Goal: Find specific page/section: Find specific page/section

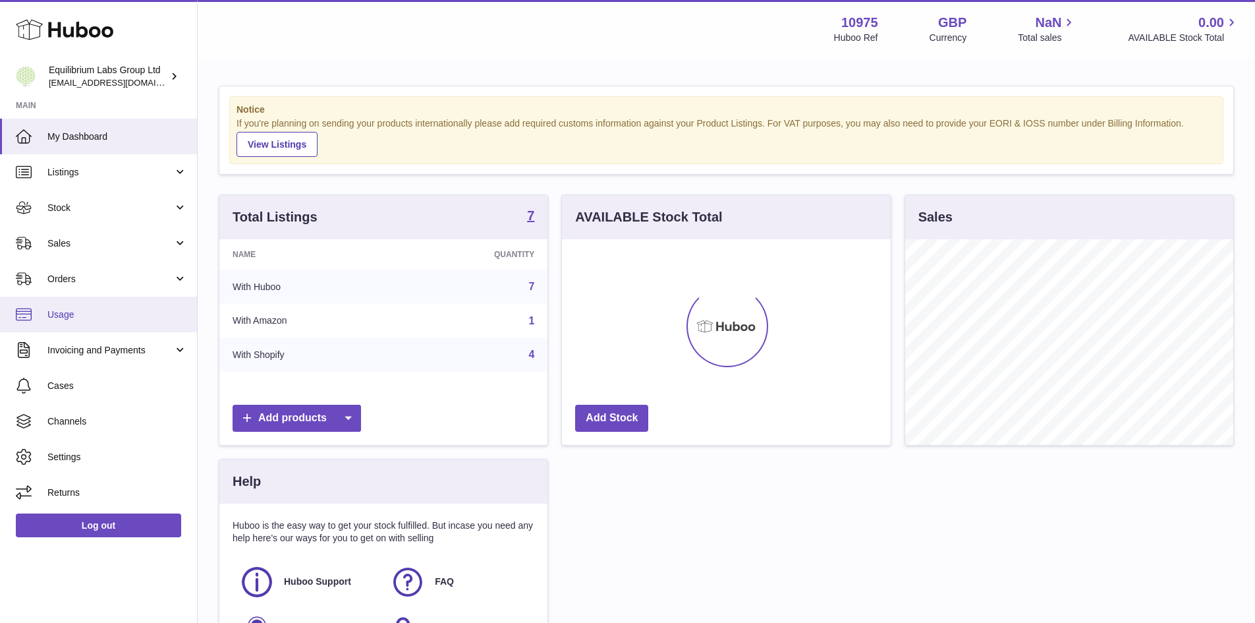
scroll to position [206, 329]
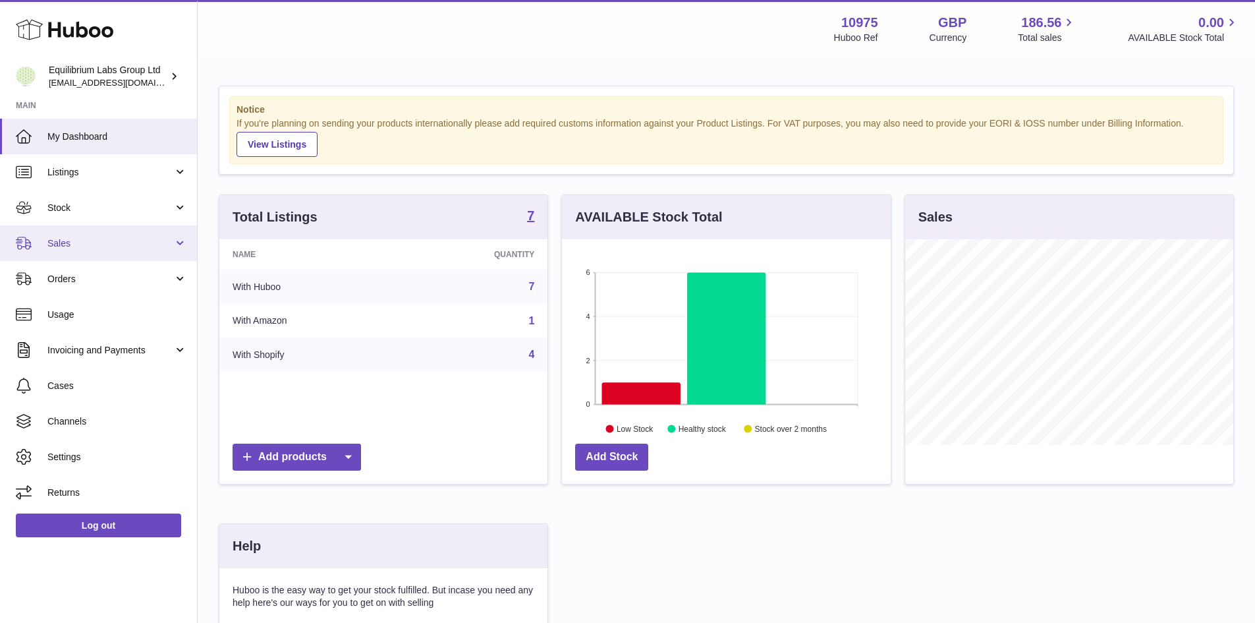
click at [65, 240] on span "Sales" at bounding box center [110, 243] width 126 height 13
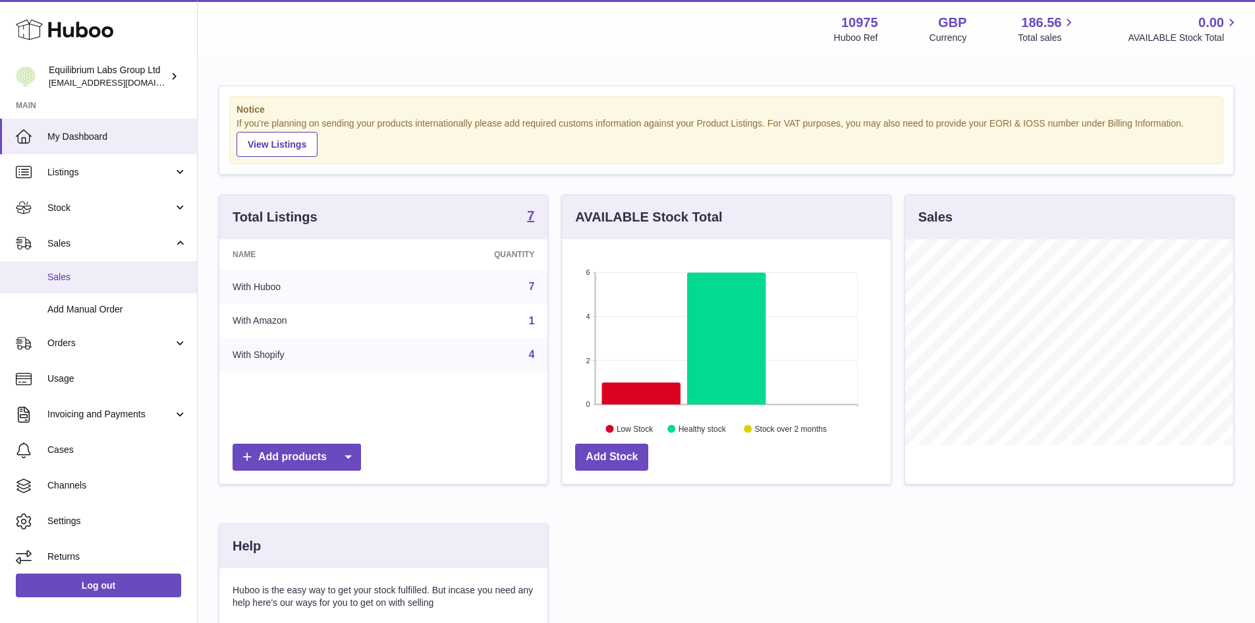
click at [86, 278] on span "Sales" at bounding box center [117, 277] width 140 height 13
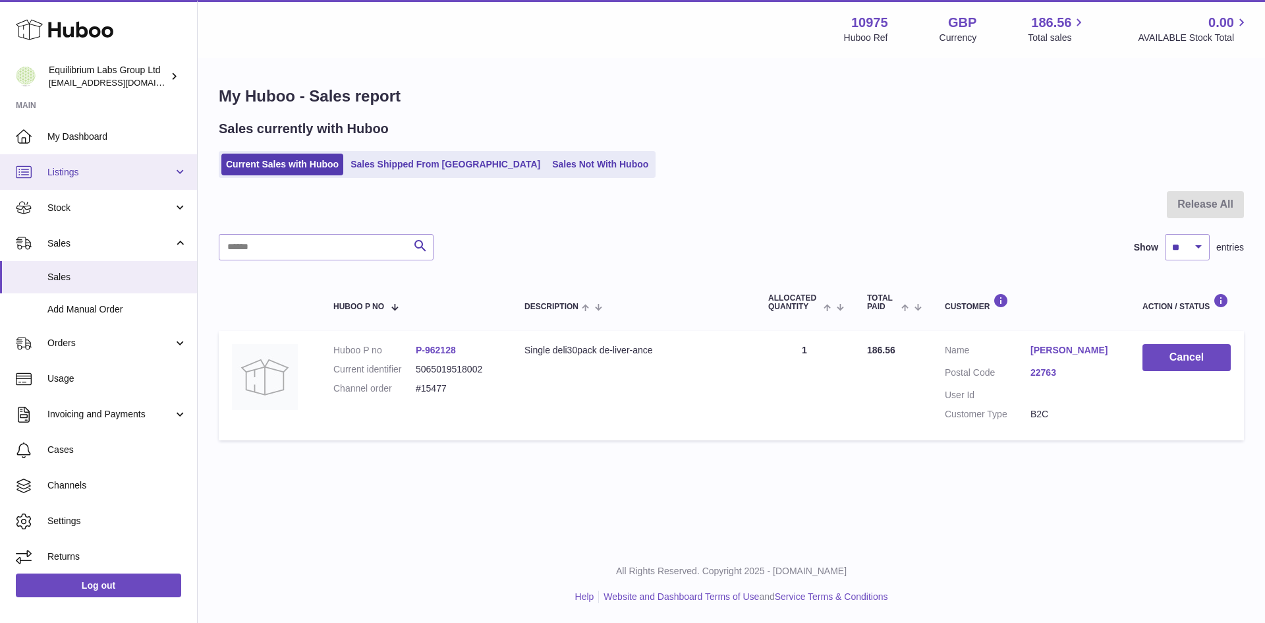
click at [105, 178] on span "Listings" at bounding box center [110, 172] width 126 height 13
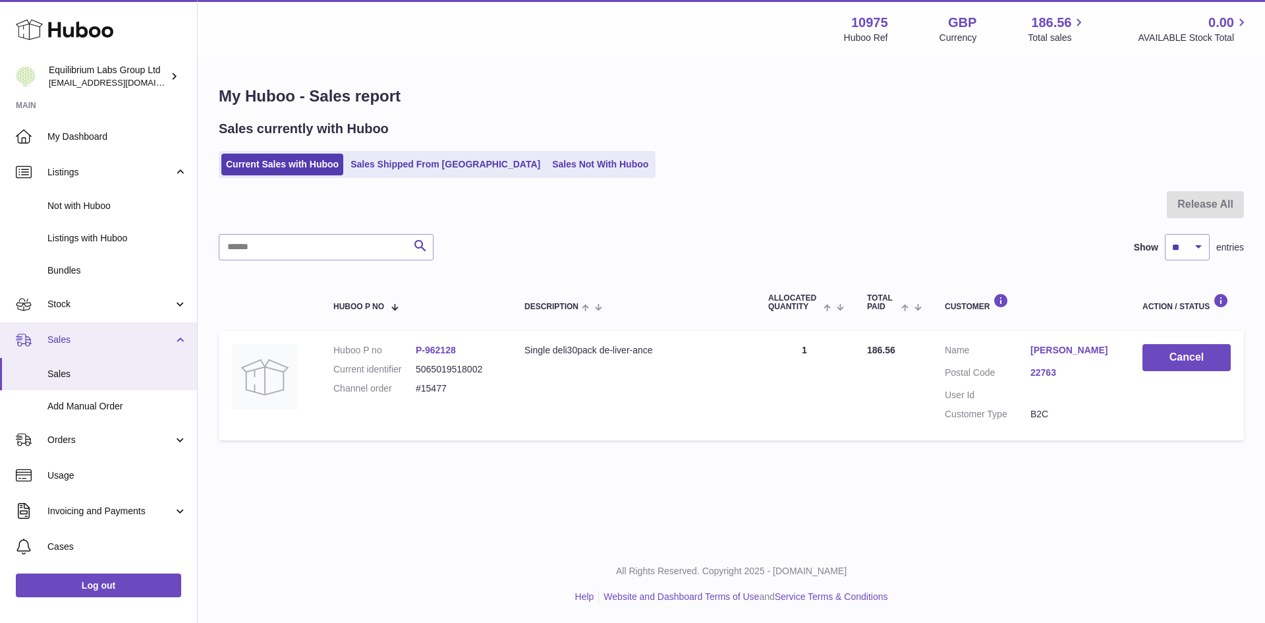
click at [82, 339] on span "Sales" at bounding box center [110, 339] width 126 height 13
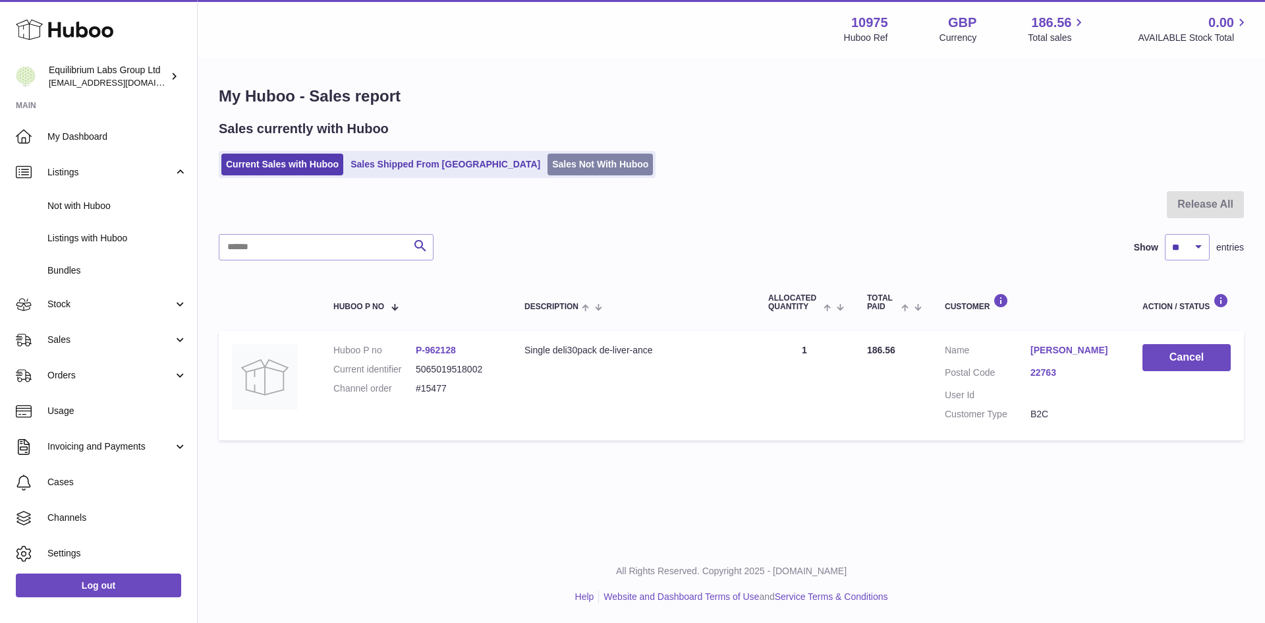
click at [547, 168] on link "Sales Not With Huboo" at bounding box center [599, 164] width 105 height 22
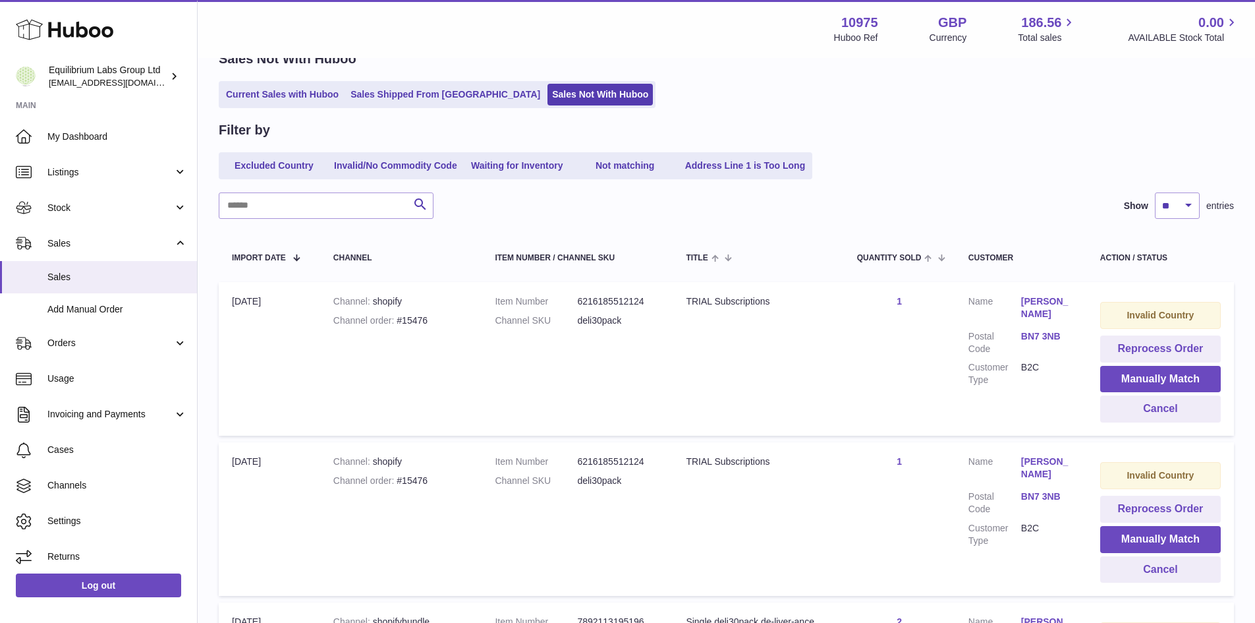
scroll to position [132, 0]
